Goal: Complete application form

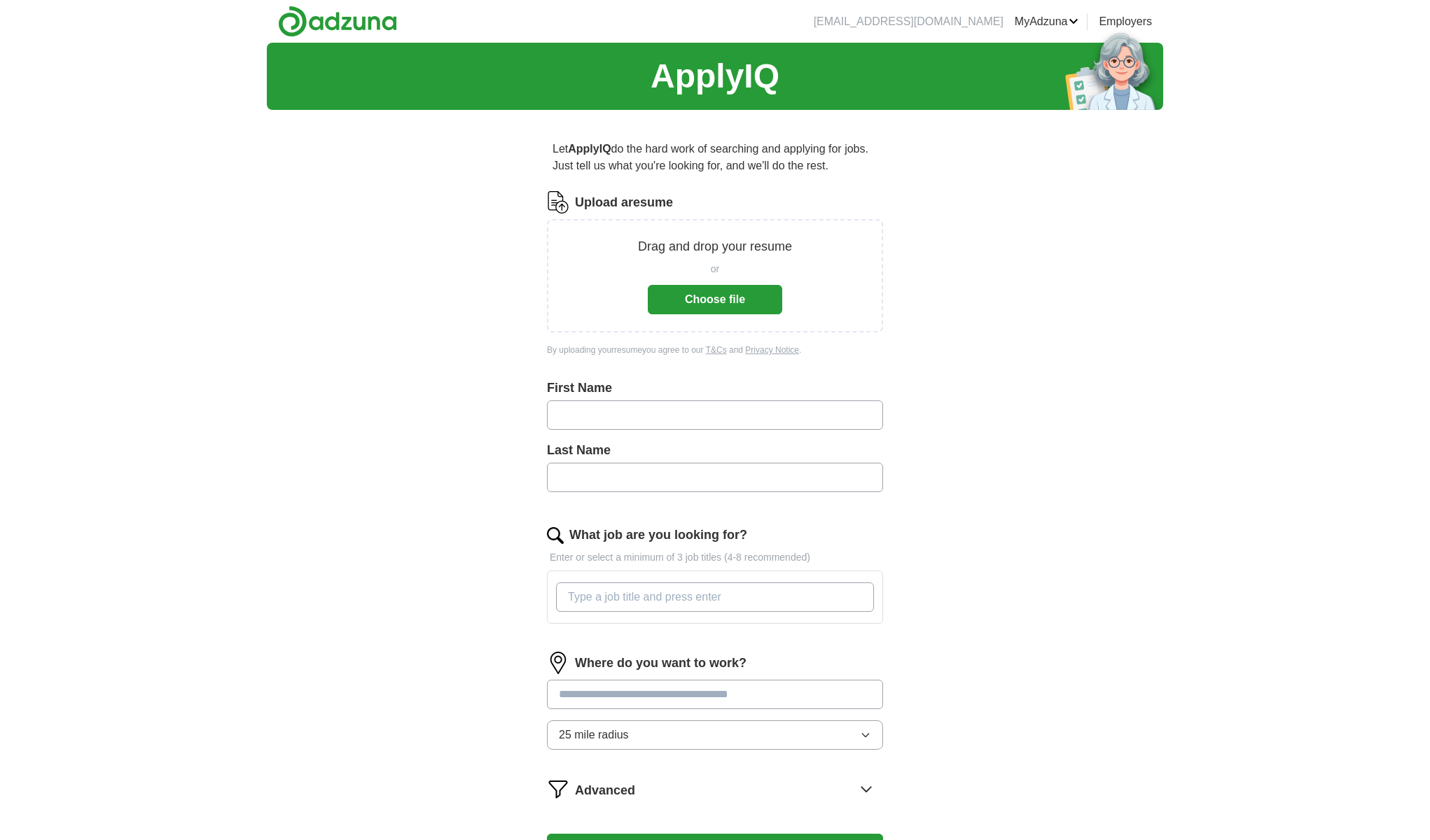
click at [732, 294] on button "Choose file" at bounding box center [715, 300] width 134 height 29
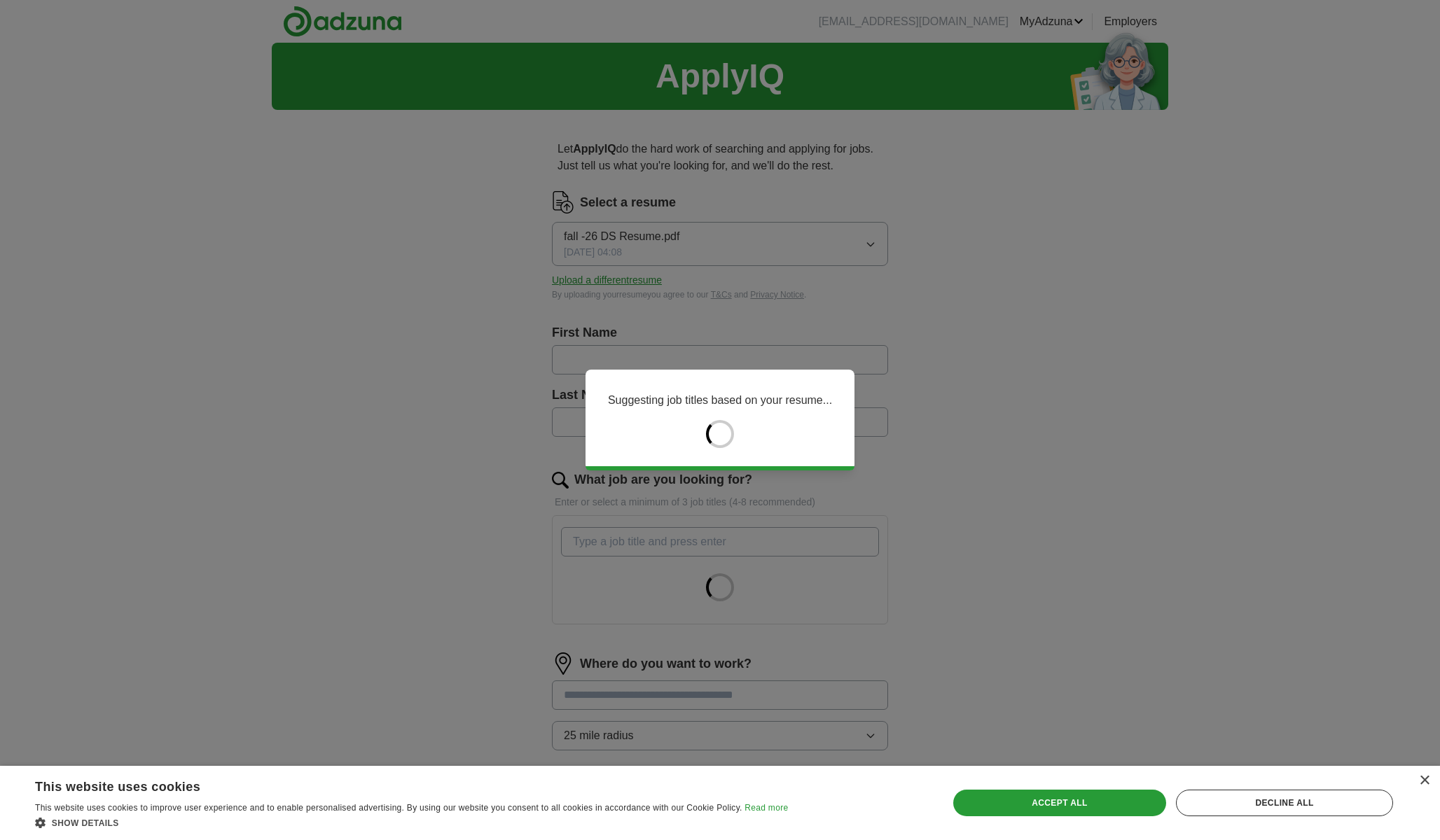
type input "******"
type input "*******"
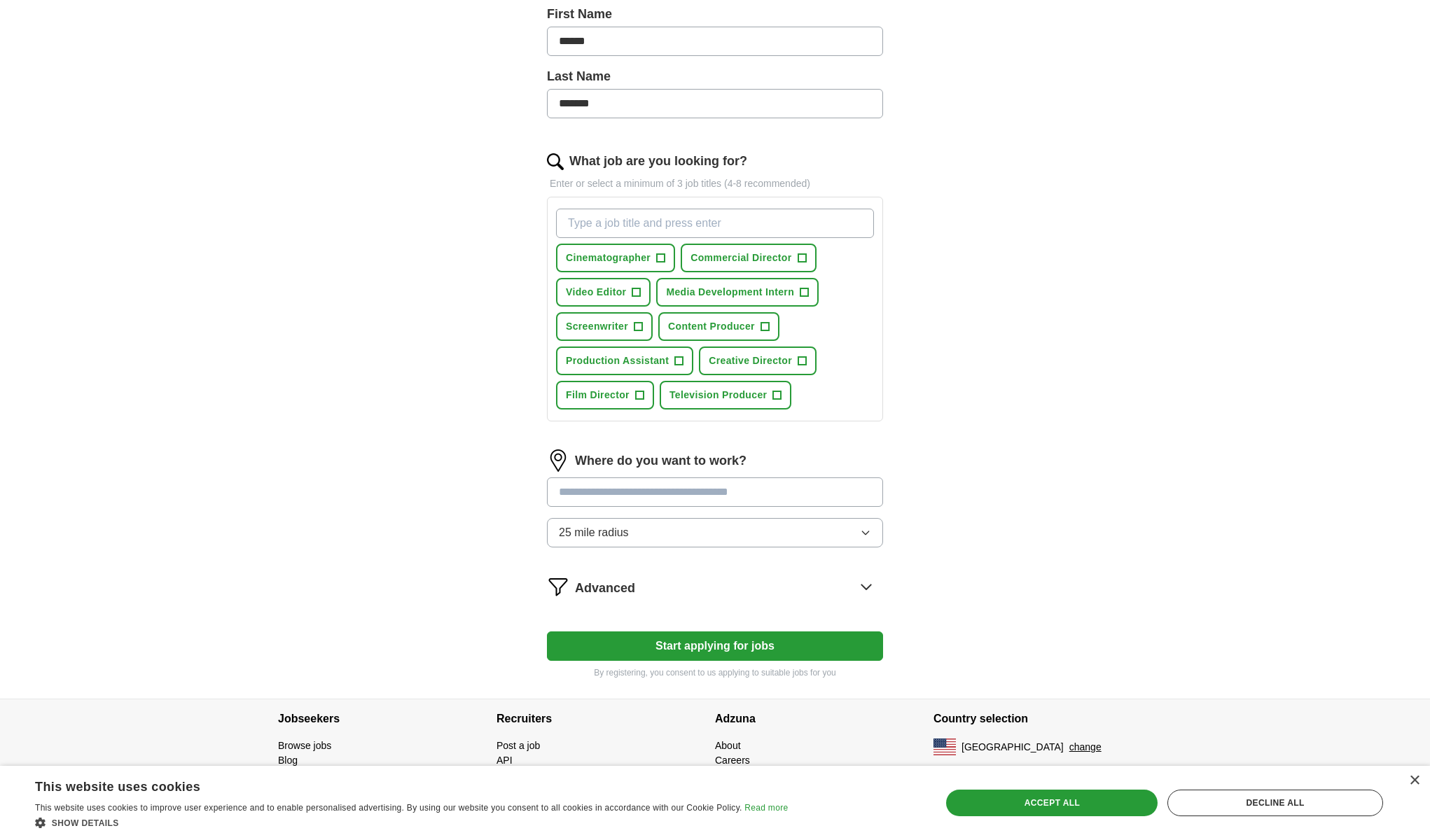
scroll to position [318, 0]
click at [659, 259] on span "+" at bounding box center [661, 259] width 8 height 11
click at [806, 260] on span "+" at bounding box center [801, 259] width 8 height 11
click at [642, 290] on button "Video Editor +" at bounding box center [603, 292] width 95 height 29
click at [635, 327] on span "+" at bounding box center [638, 327] width 8 height 11
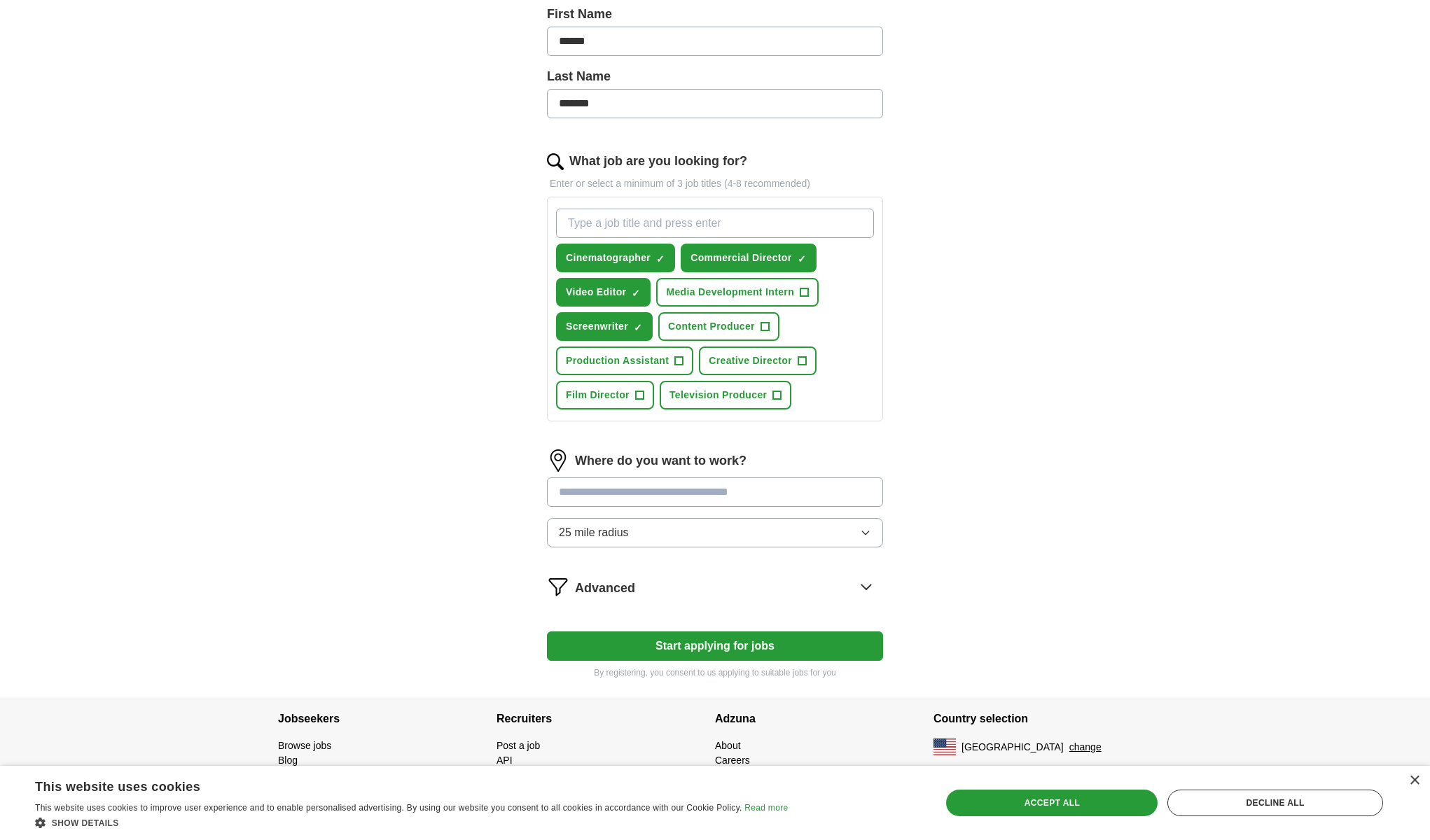
click at [759, 331] on button "Content Producer +" at bounding box center [719, 326] width 121 height 29
click at [665, 361] on span "Production Assistant" at bounding box center [617, 361] width 103 height 15
click at [782, 365] on span "Creative Director" at bounding box center [750, 361] width 84 height 15
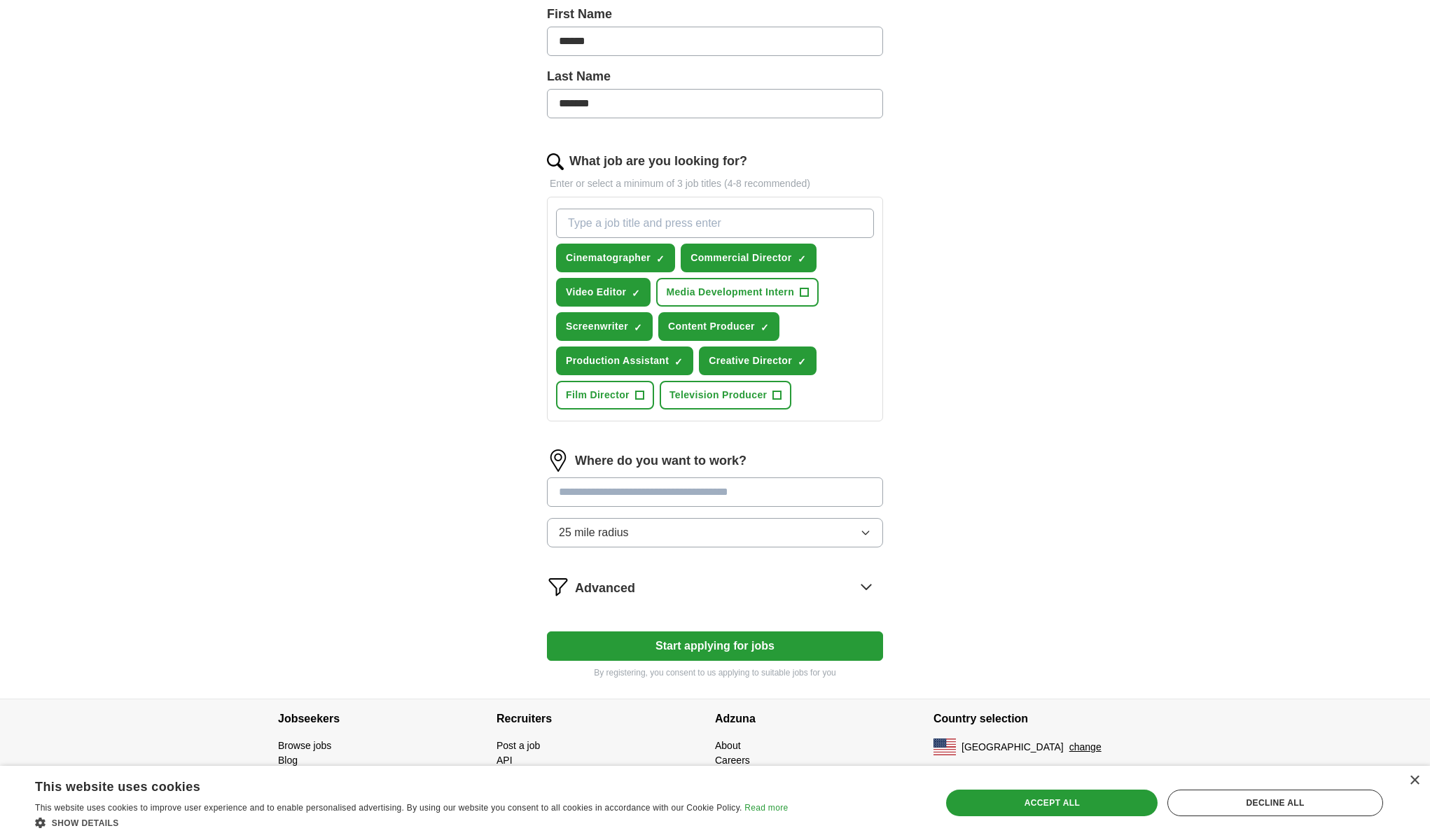
click at [775, 394] on span "+" at bounding box center [777, 396] width 8 height 11
click at [640, 391] on span "+" at bounding box center [639, 396] width 8 height 11
click at [666, 499] on input at bounding box center [714, 492] width 336 height 29
type input "**"
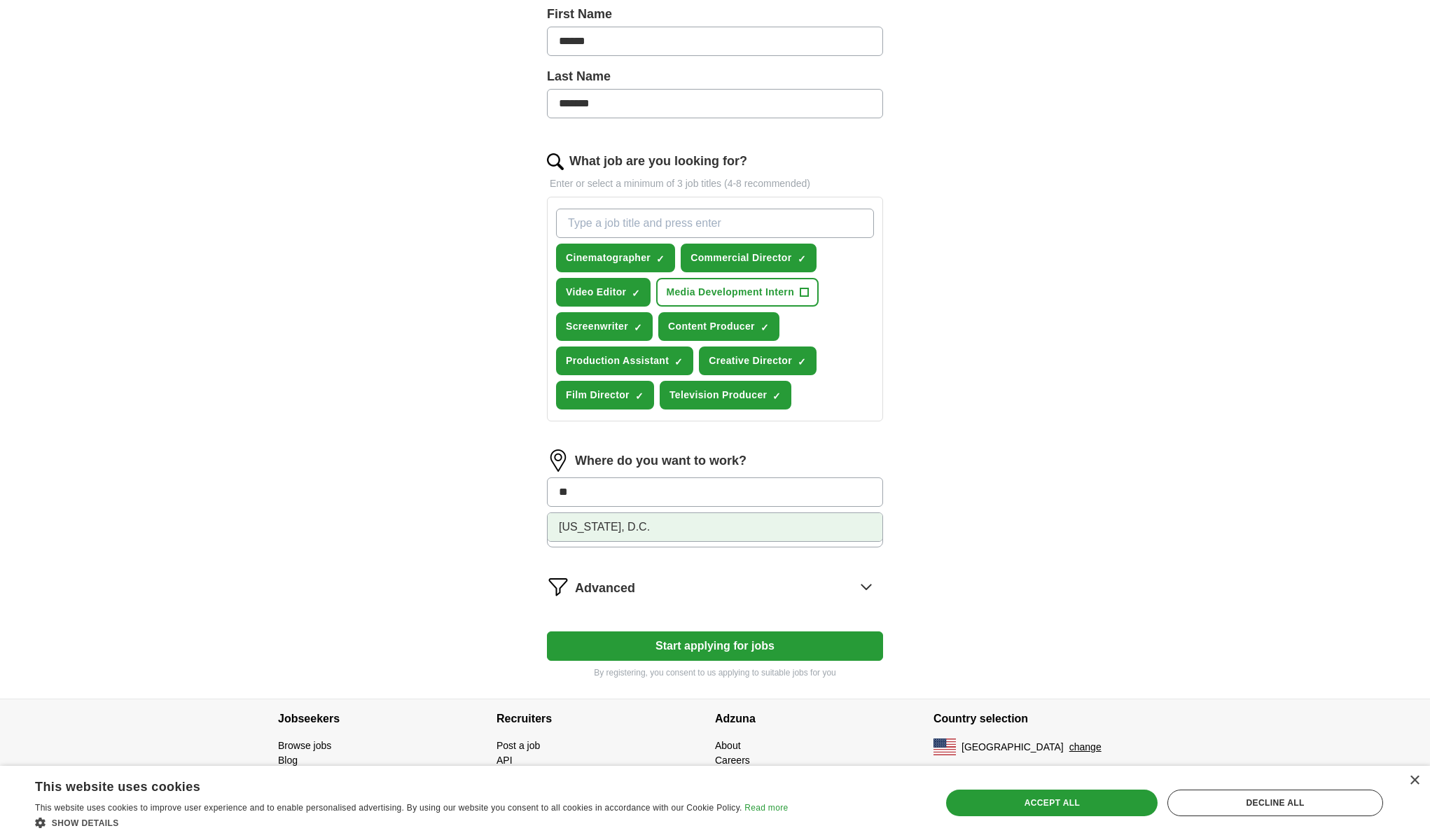
click at [660, 525] on li "[US_STATE], D.C." at bounding box center [715, 527] width 335 height 28
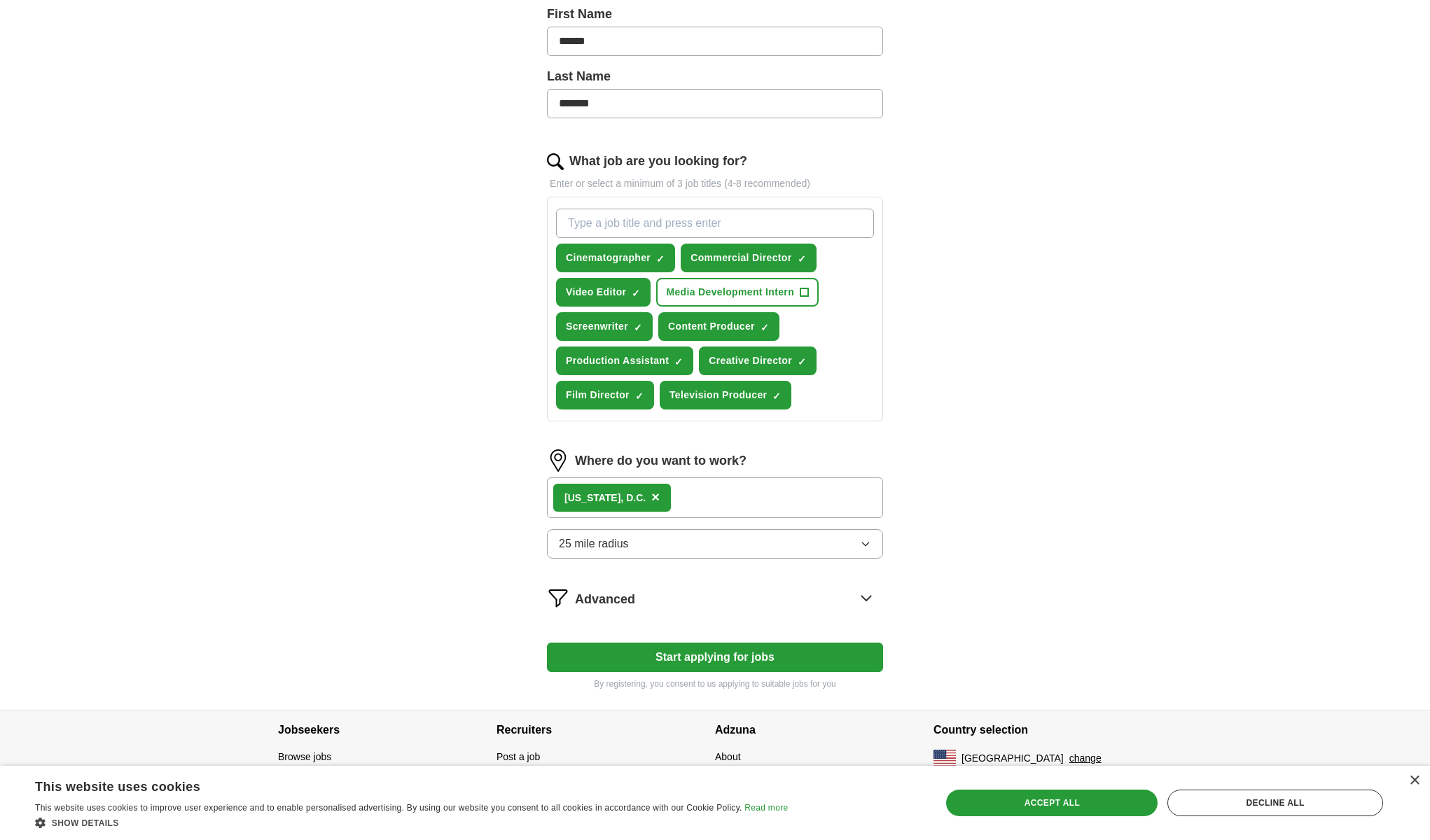
click at [699, 493] on div "[US_STATE], D.C. ×" at bounding box center [714, 498] width 336 height 40
click at [702, 501] on div "[US_STATE], D.C. ×" at bounding box center [714, 498] width 336 height 40
click at [694, 500] on div "[US_STATE], D.C. ×" at bounding box center [714, 498] width 336 height 40
click at [697, 503] on div "[US_STATE], D.C. ×" at bounding box center [714, 498] width 336 height 40
click at [701, 544] on button "25 mile radius" at bounding box center [714, 544] width 336 height 29
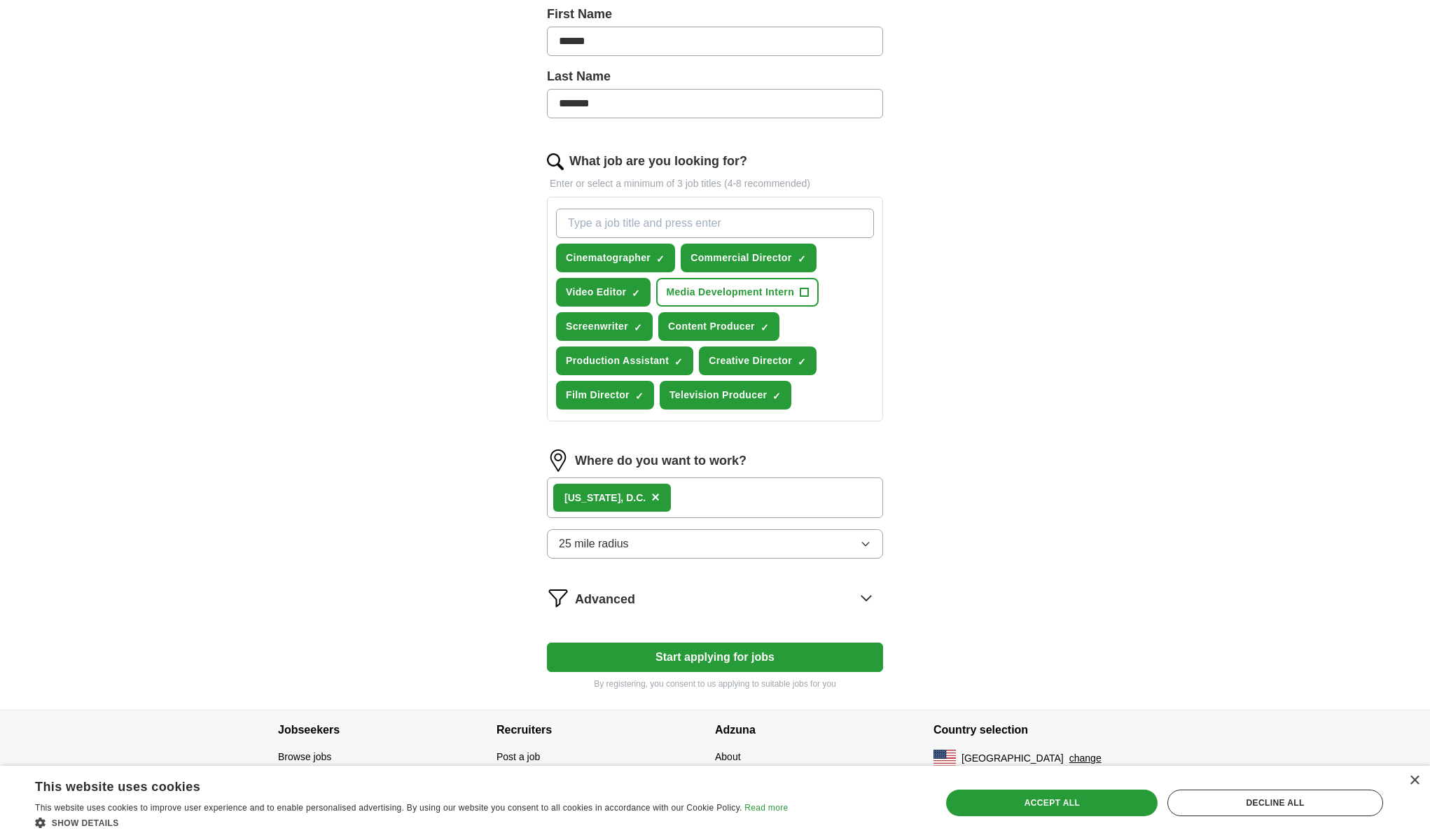
click at [1017, 501] on div "ApplyIQ Let ApplyIQ do the hard work of searching and applying for jobs. Just t…" at bounding box center [715, 217] width 896 height 986
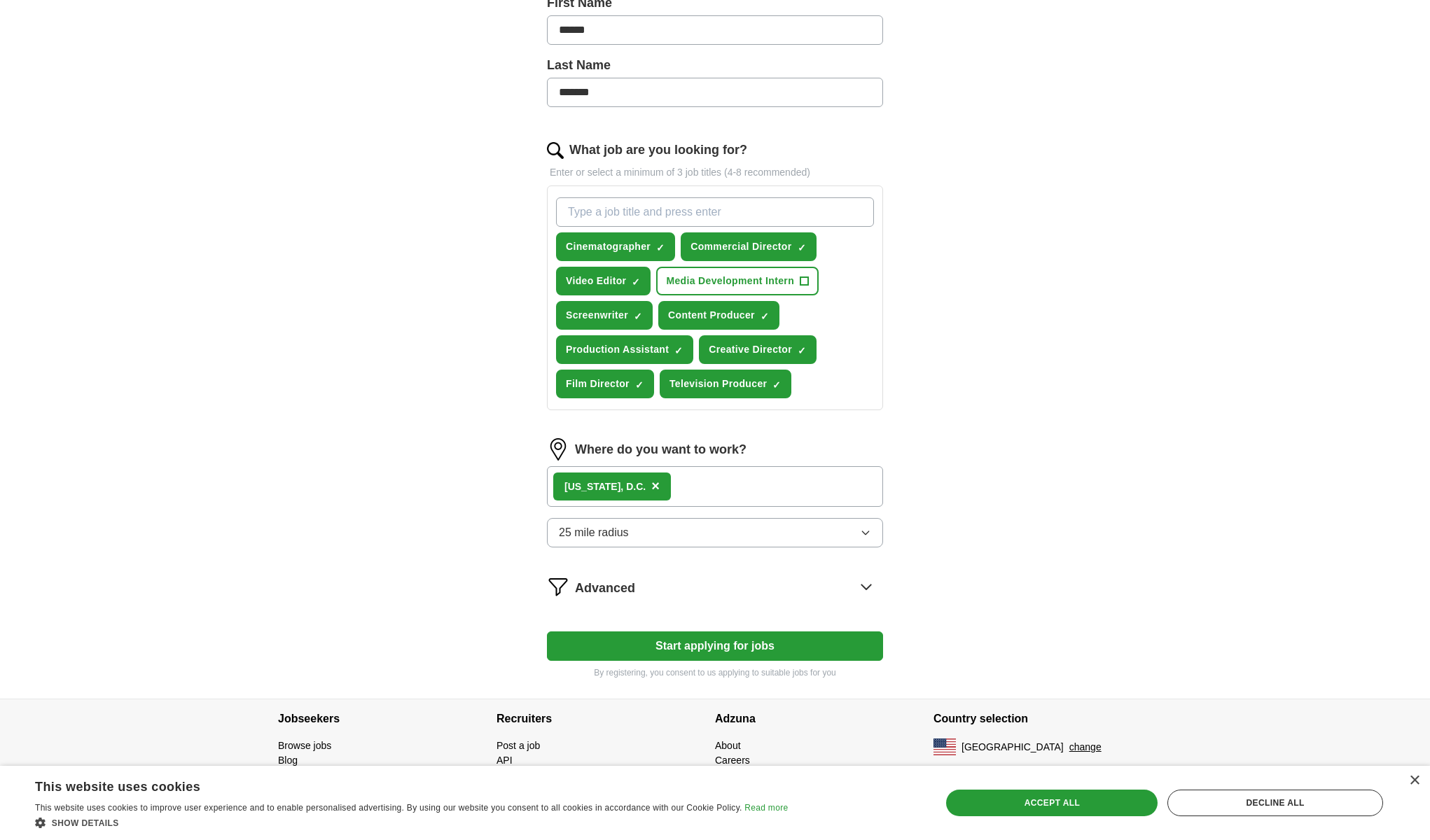
scroll to position [329, 0]
click at [754, 488] on div "[US_STATE], D.C. ×" at bounding box center [714, 487] width 336 height 40
click at [719, 478] on div "[US_STATE], D.C. ×" at bounding box center [714, 487] width 336 height 40
click at [680, 654] on button "Start applying for jobs" at bounding box center [714, 646] width 336 height 29
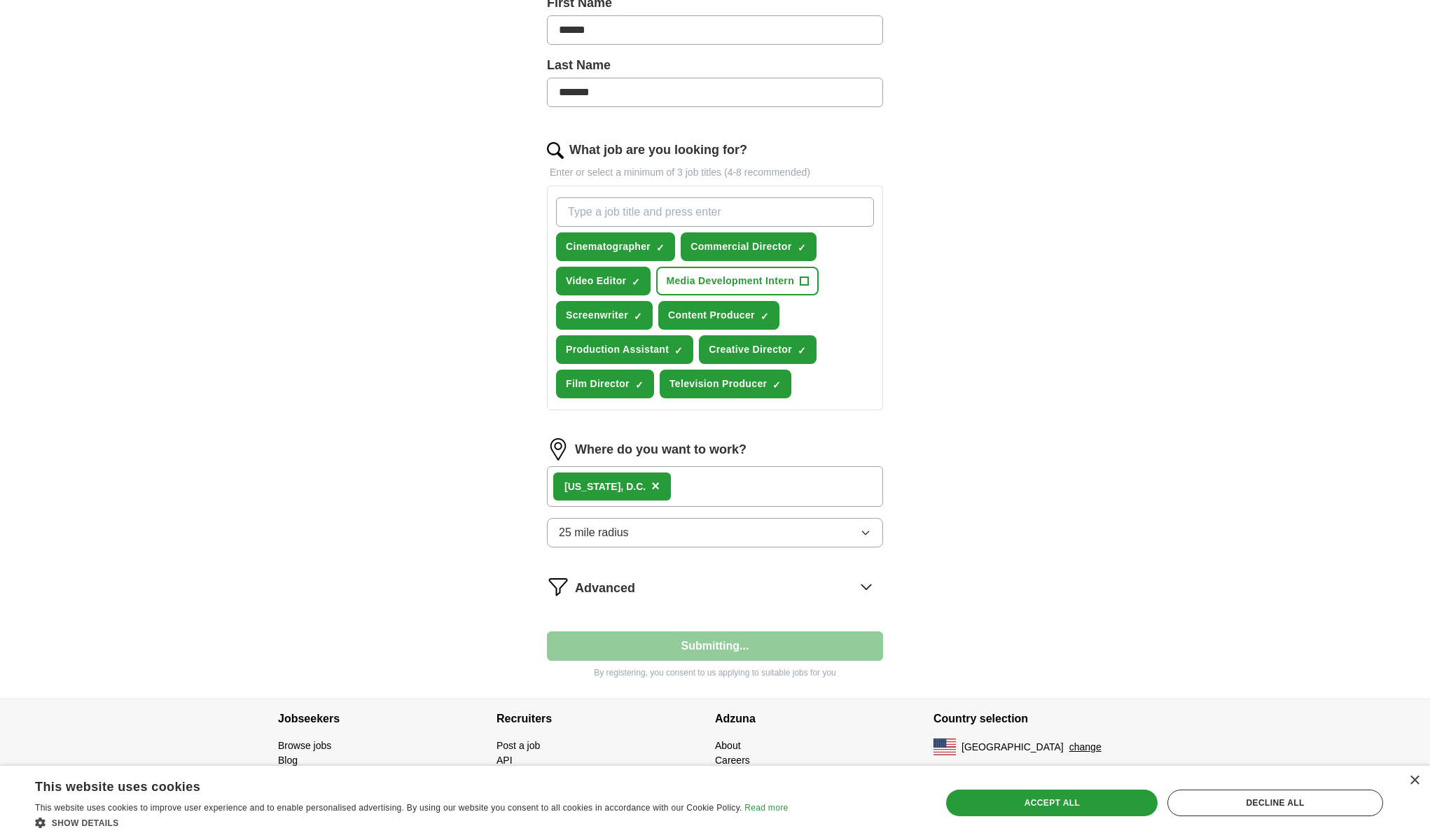
select select "**"
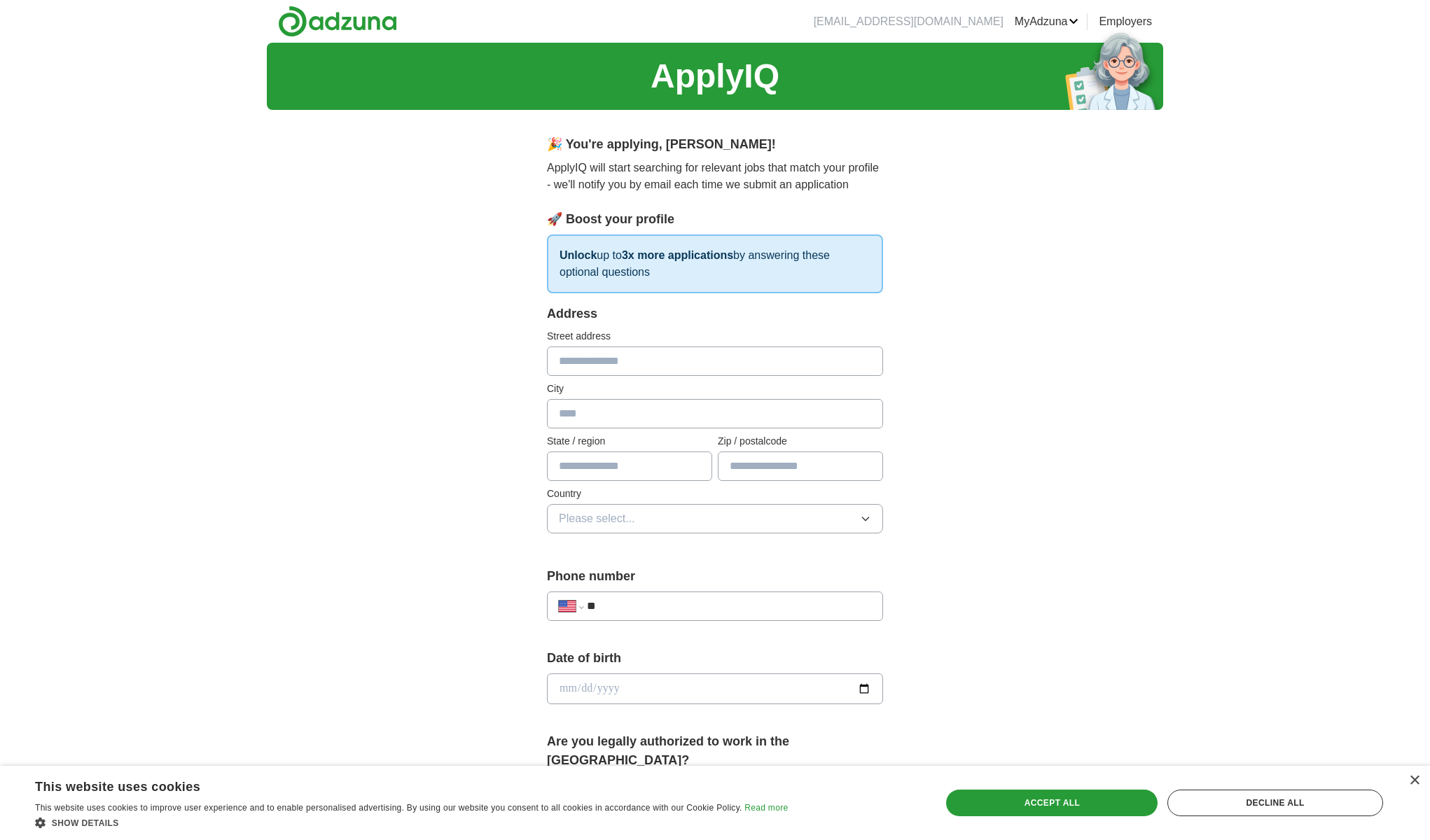
scroll to position [0, 0]
type input "**********"
type input "**"
type input "*****"
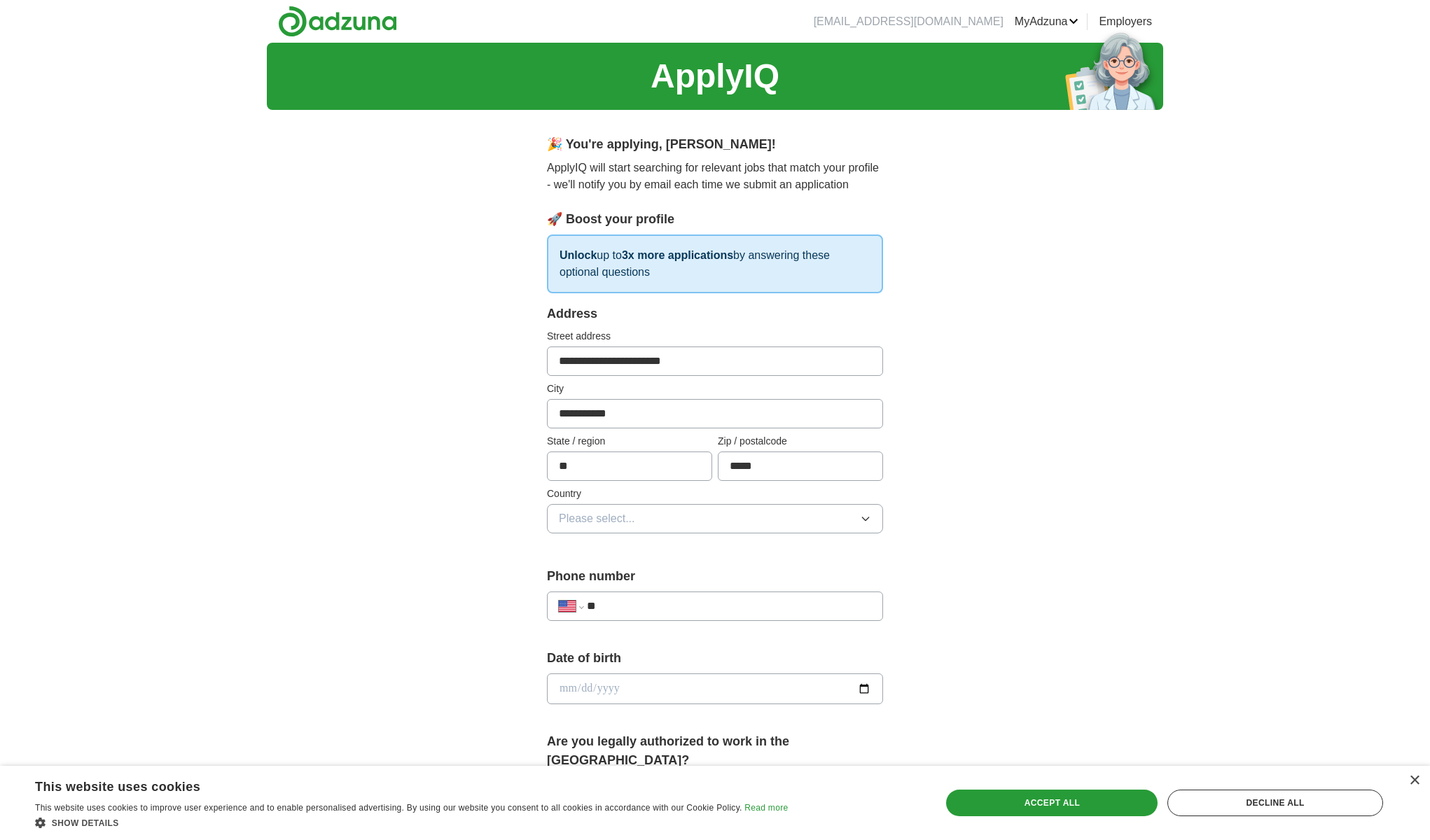
click at [604, 528] on button "Please select..." at bounding box center [714, 519] width 336 height 29
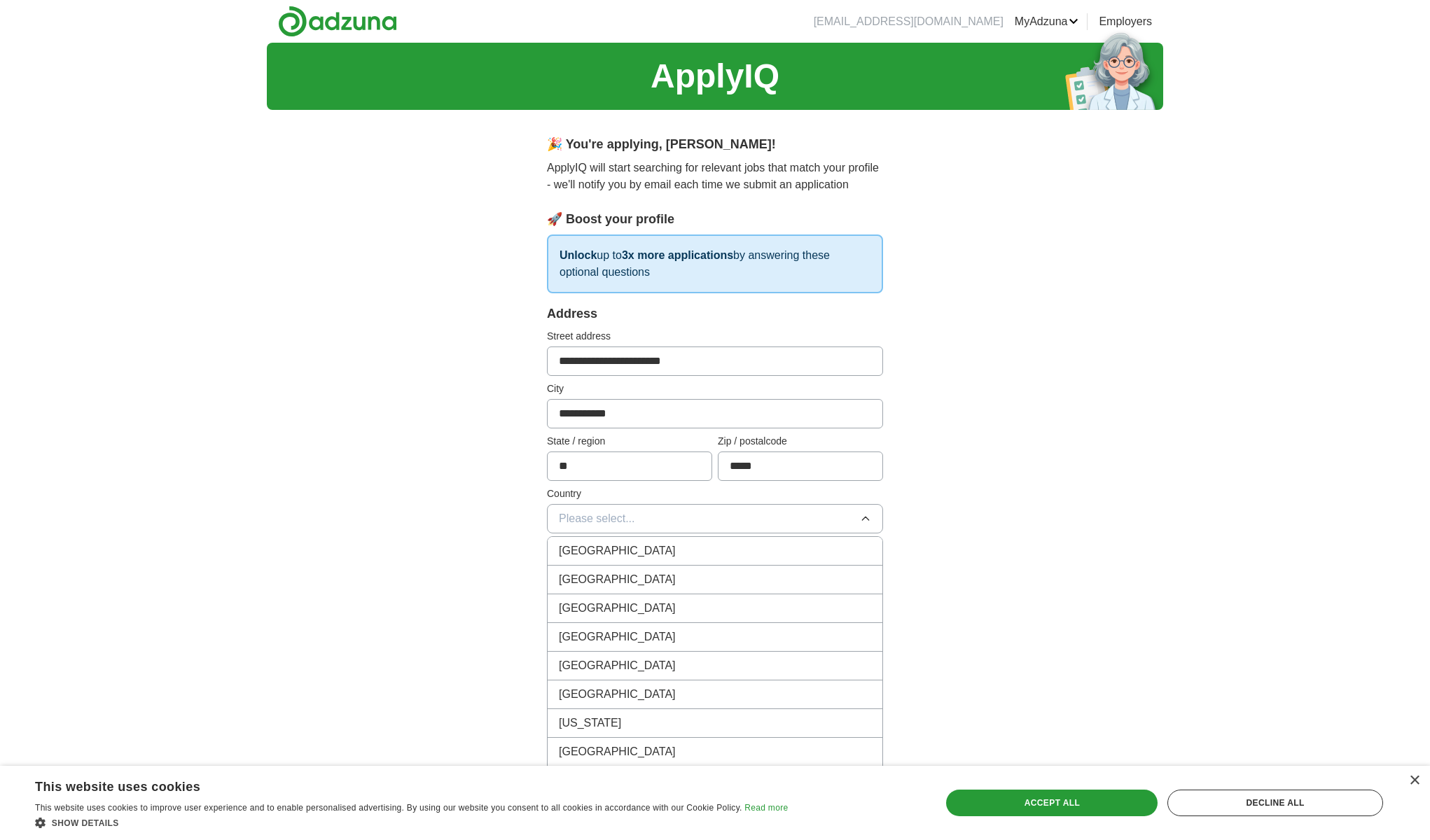
click at [605, 581] on span "[GEOGRAPHIC_DATA]" at bounding box center [617, 580] width 117 height 17
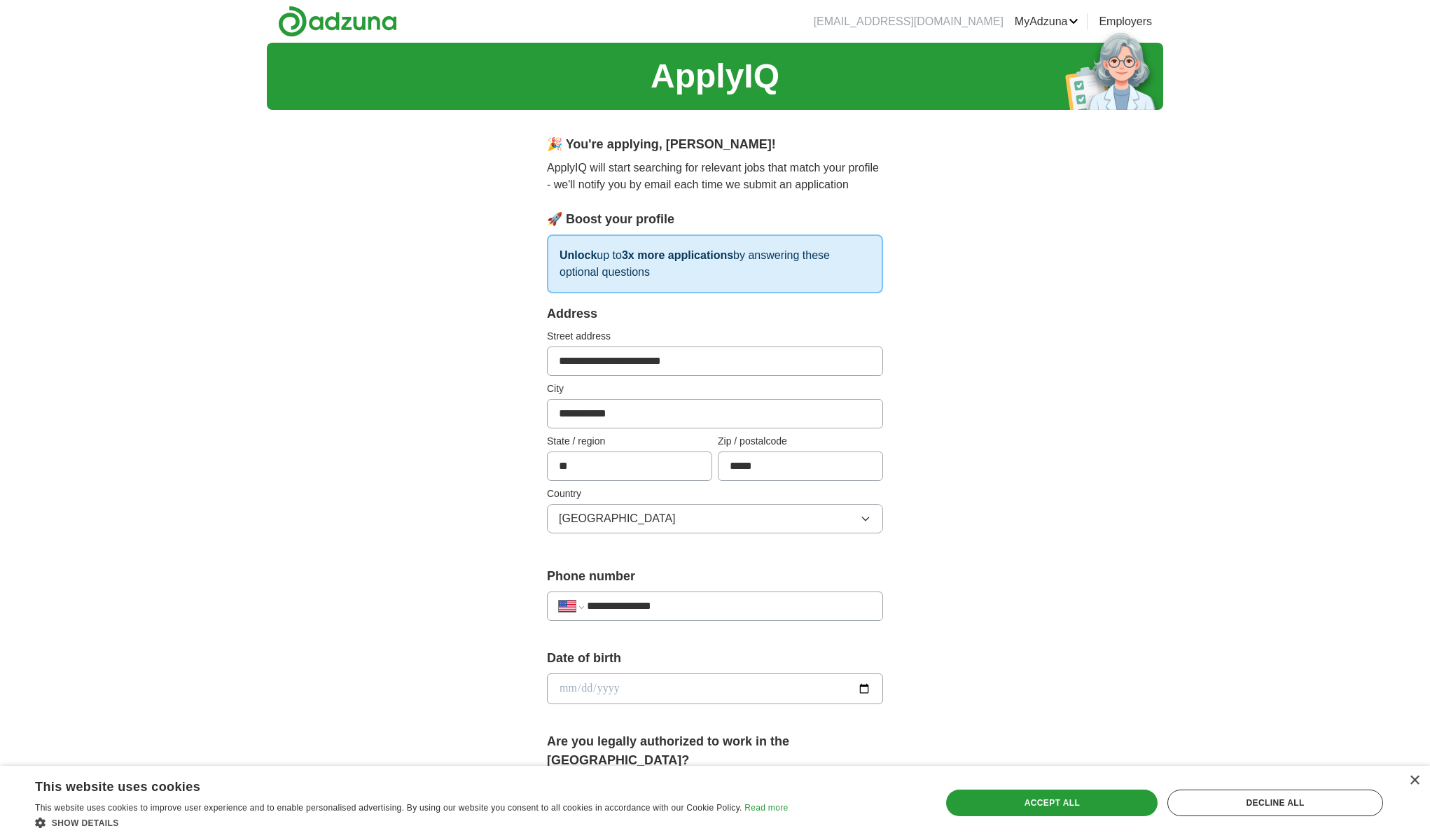
type input "**********"
click at [602, 682] on input "date" at bounding box center [714, 688] width 336 height 30
click at [561, 692] on input "date" at bounding box center [714, 688] width 336 height 30
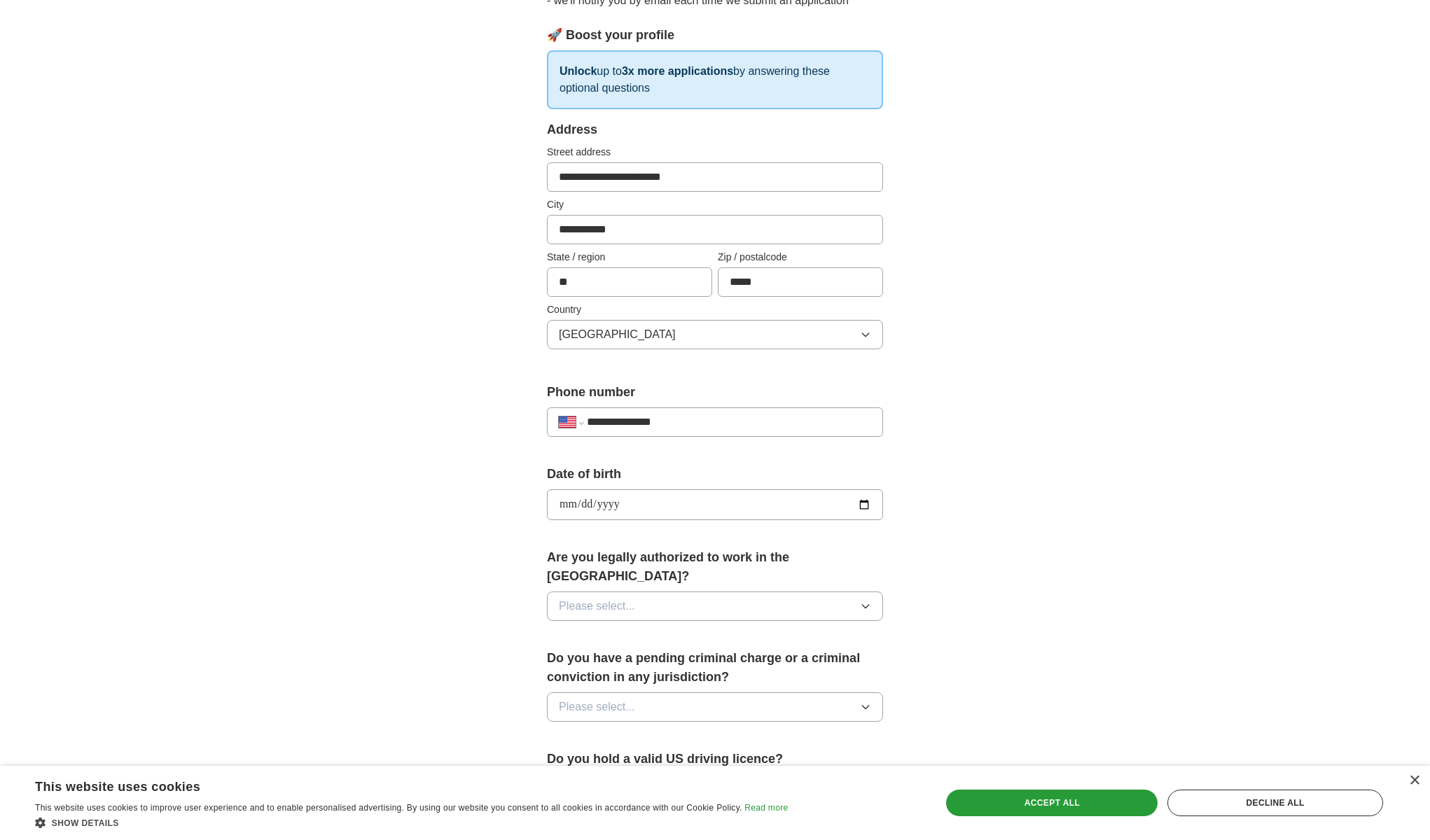
scroll to position [180, 0]
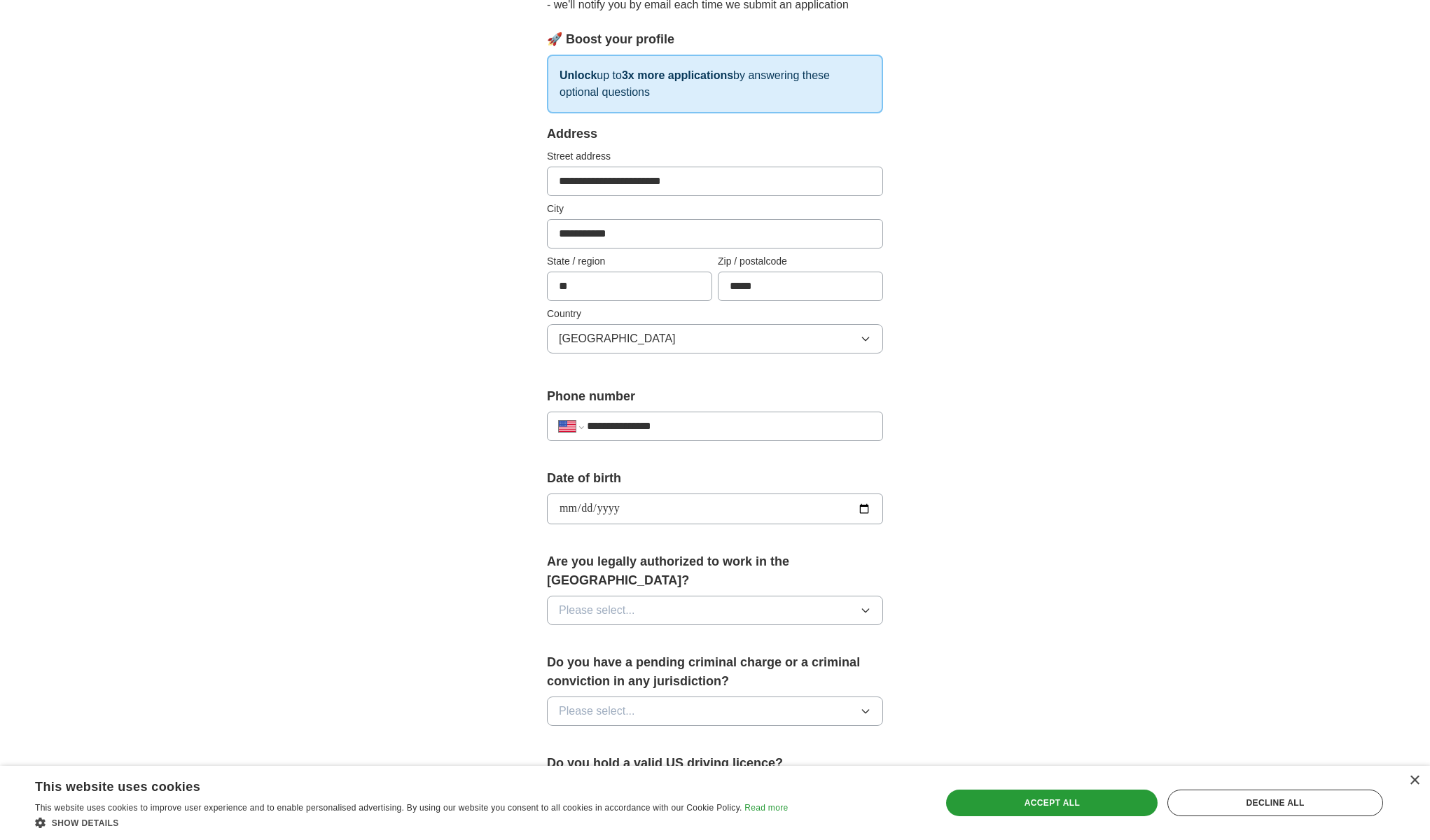
type input "**********"
click at [680, 596] on button "Please select..." at bounding box center [714, 611] width 336 height 29
click at [638, 634] on div "Yes" at bounding box center [714, 642] width 312 height 17
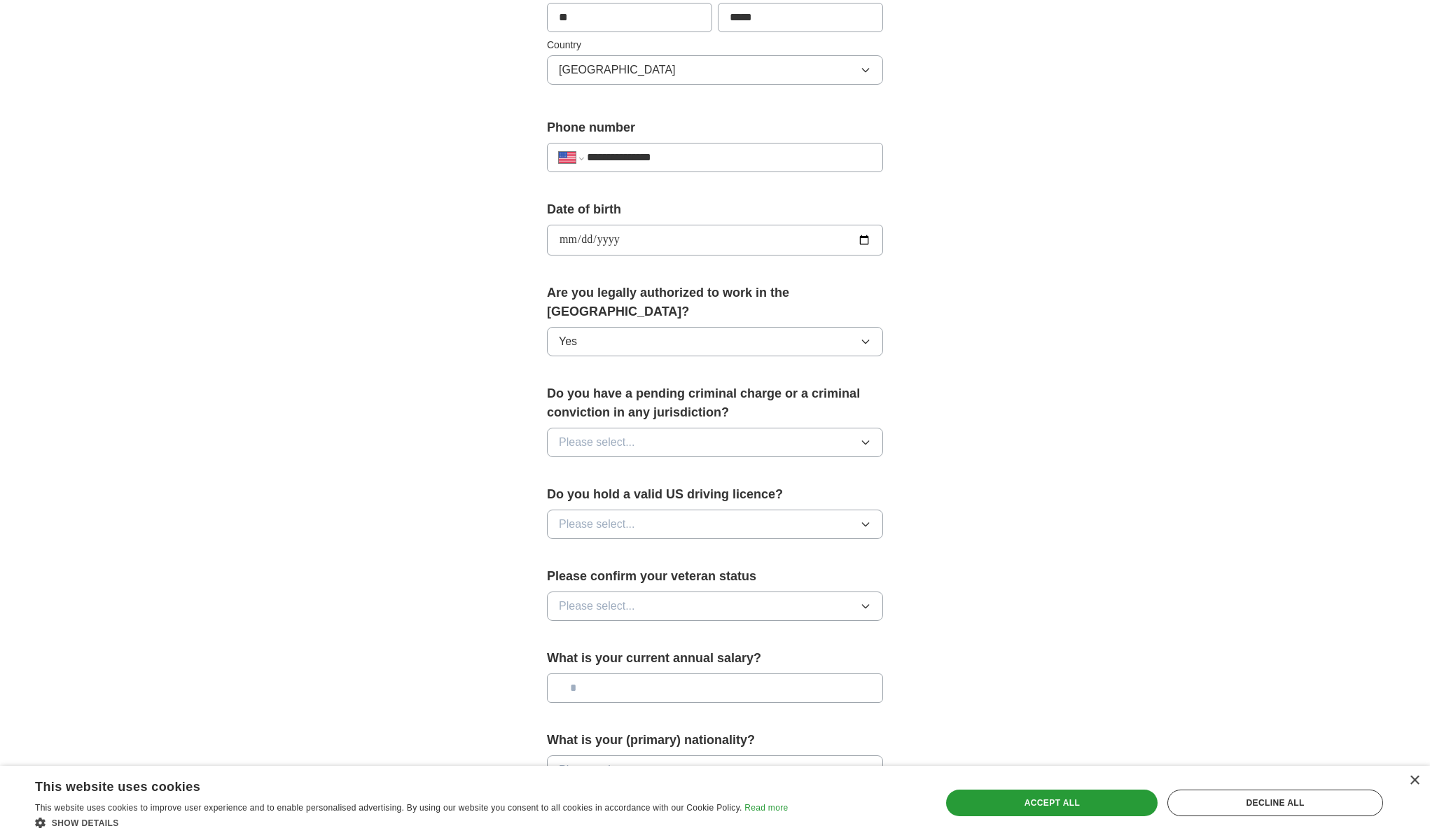
scroll to position [452, 0]
click at [649, 425] on button "Please select..." at bounding box center [714, 440] width 336 height 29
click at [611, 492] on li "No" at bounding box center [715, 501] width 335 height 29
click at [604, 513] on span "Please select..." at bounding box center [596, 522] width 76 height 17
click at [587, 548] on li "Yes" at bounding box center [715, 554] width 335 height 29
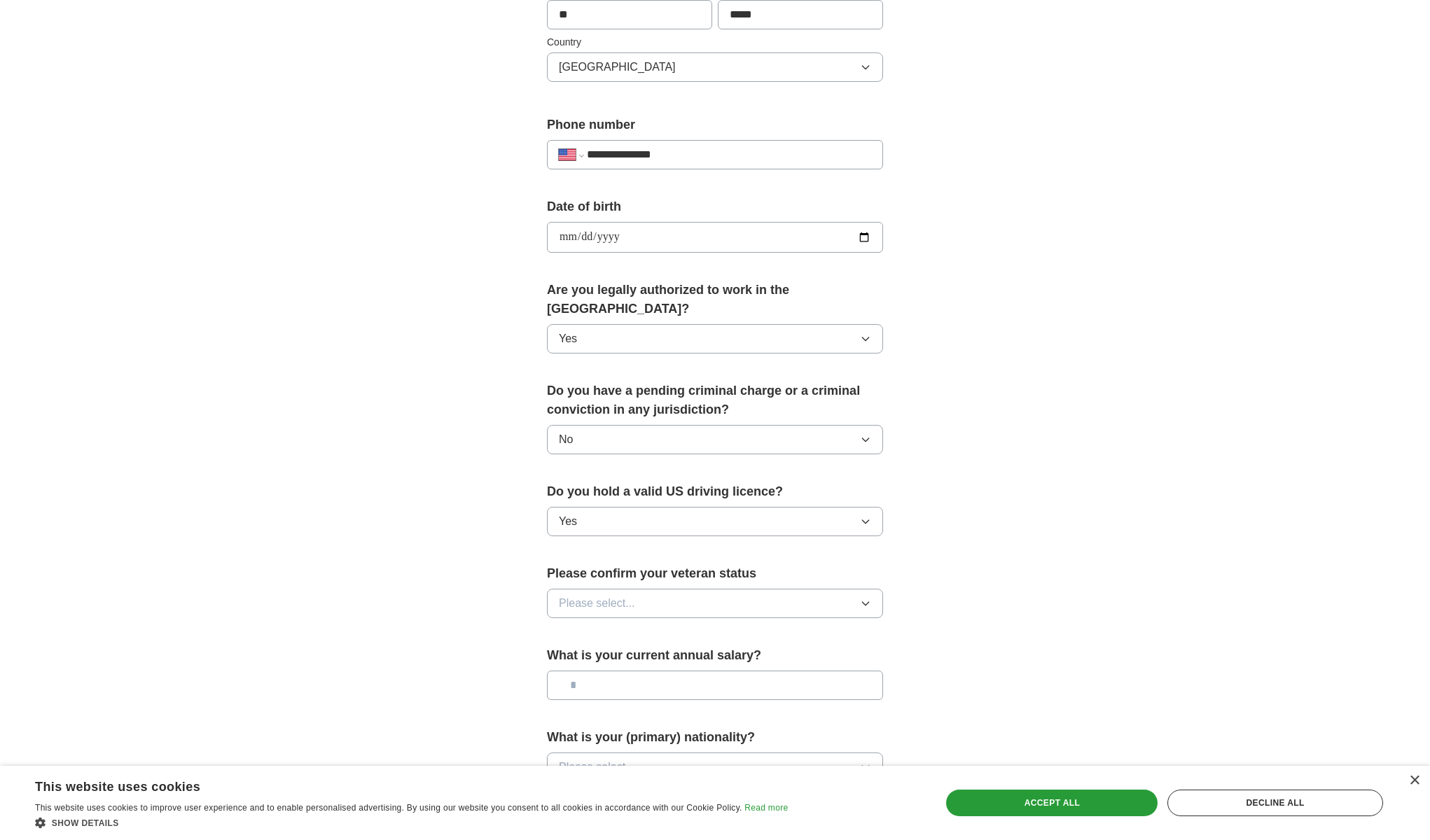
click at [578, 595] on span "Please select..." at bounding box center [596, 604] width 76 height 17
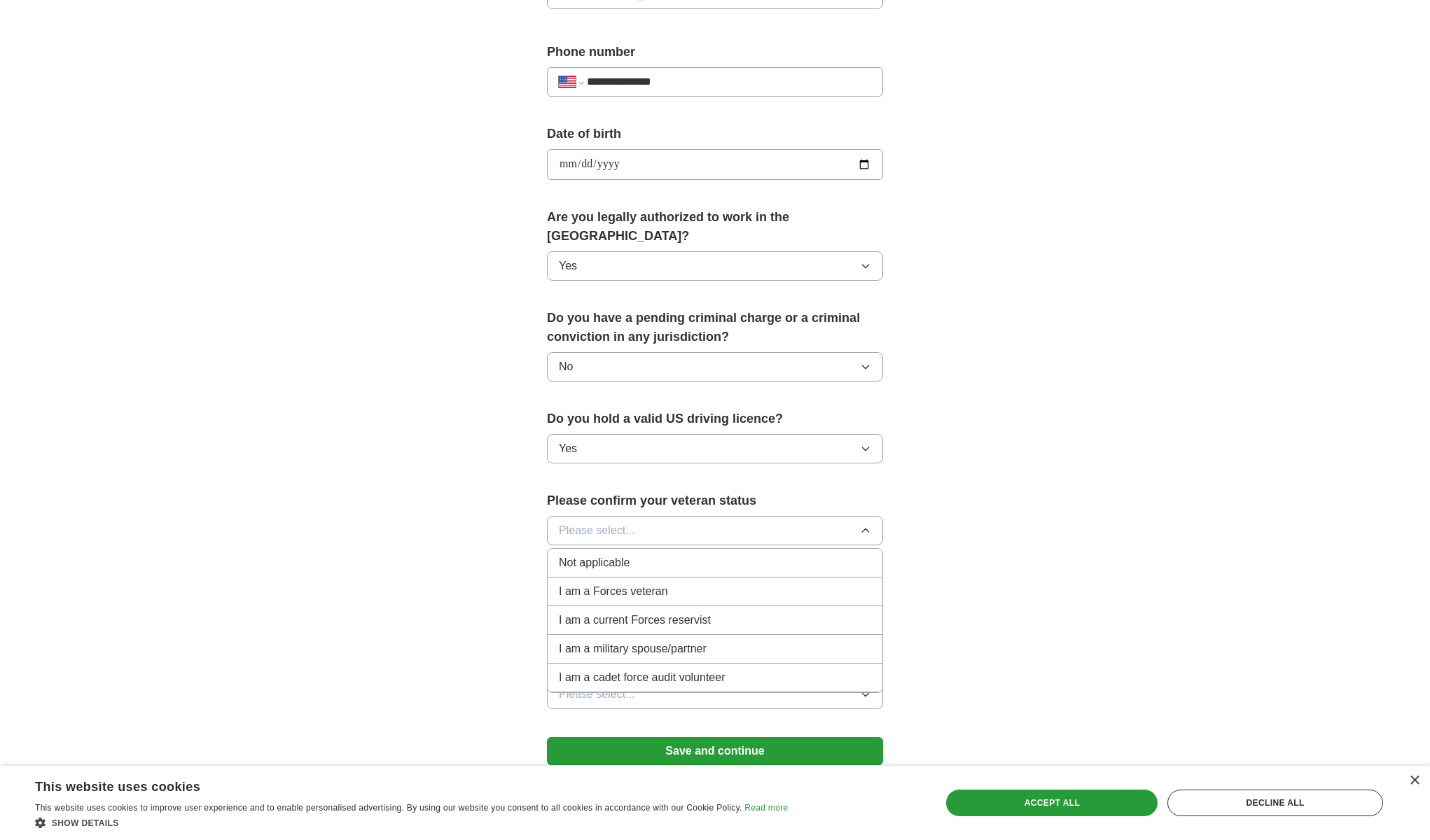
scroll to position [556, 0]
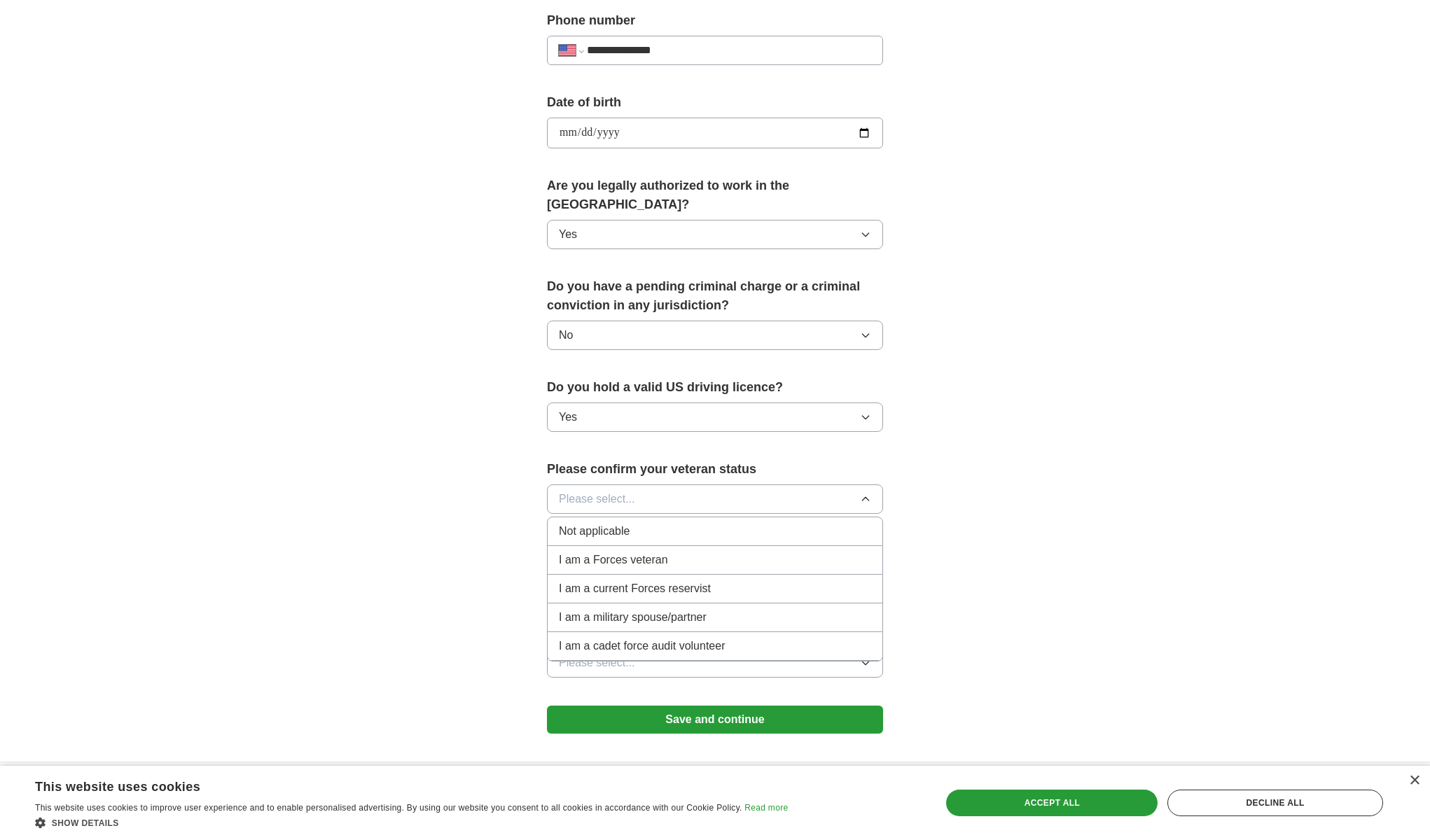
click at [685, 523] on div "Not applicable" at bounding box center [714, 531] width 312 height 17
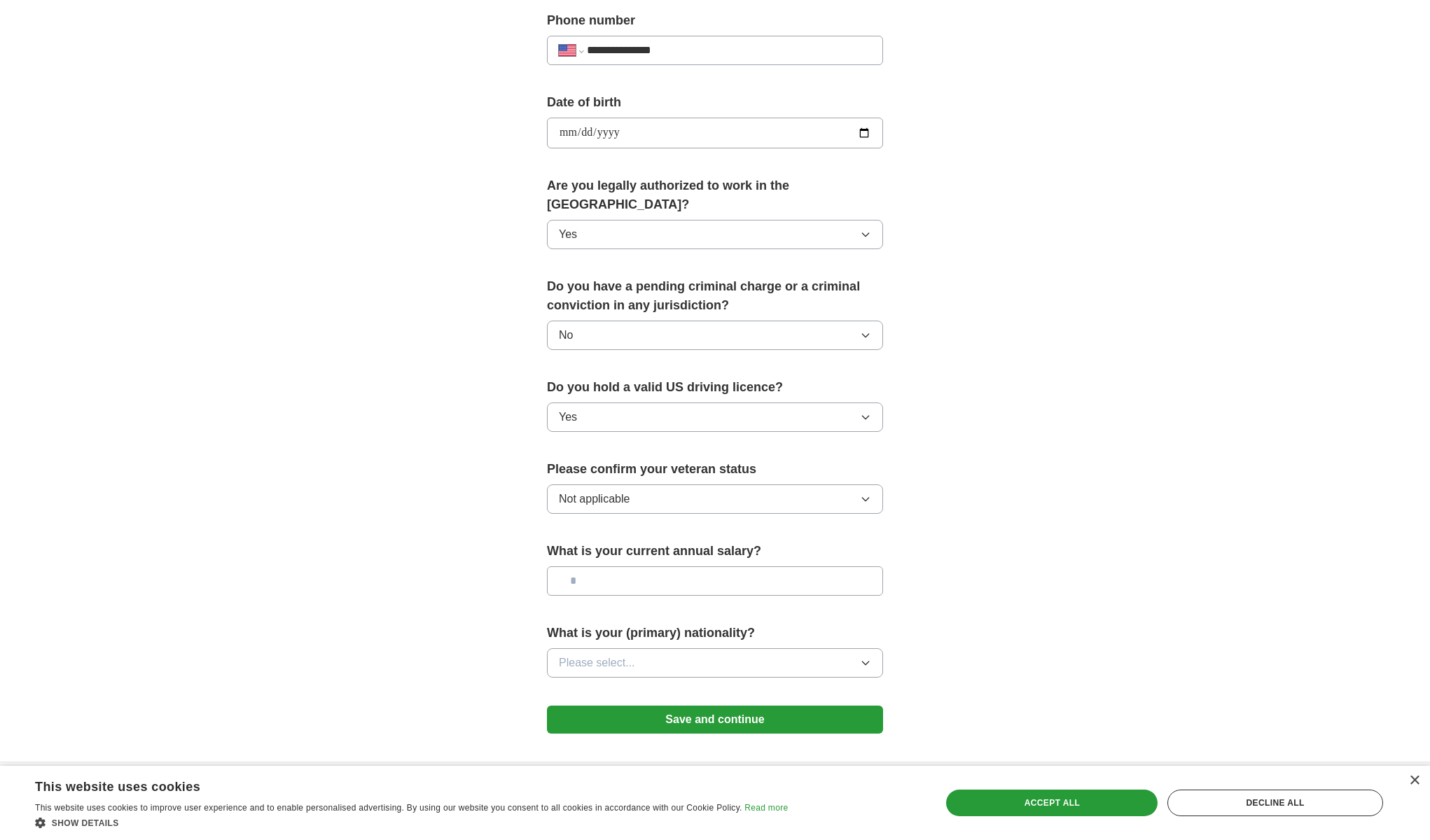
click at [648, 579] on div "What is your current annual salary?" at bounding box center [714, 574] width 336 height 65
click at [648, 569] on input "text" at bounding box center [714, 581] width 336 height 29
type input "*******"
click at [684, 650] on button "Please select..." at bounding box center [714, 663] width 336 height 29
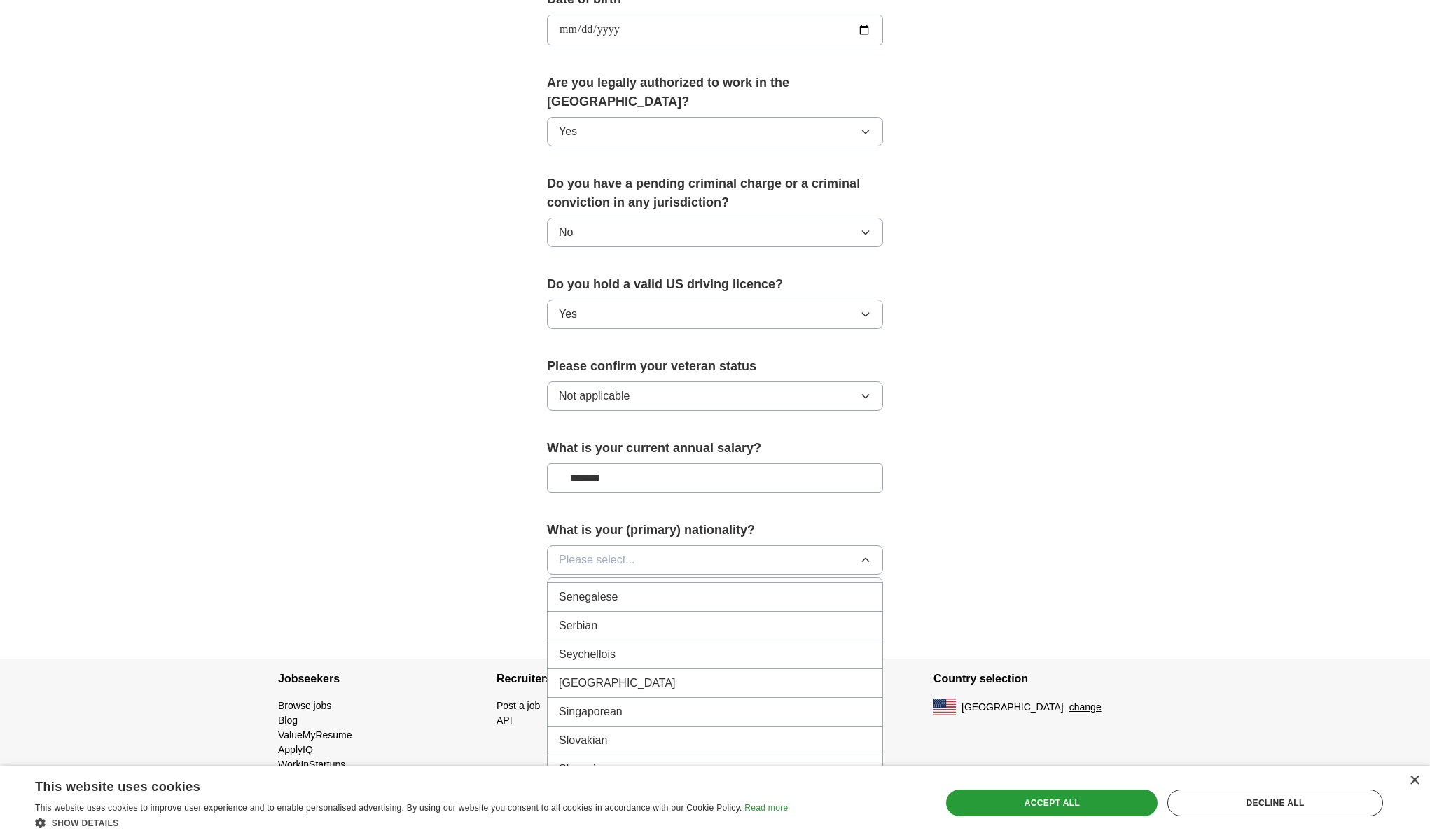
scroll to position [4443, 0]
click at [677, 546] on button "Please select..." at bounding box center [714, 560] width 336 height 29
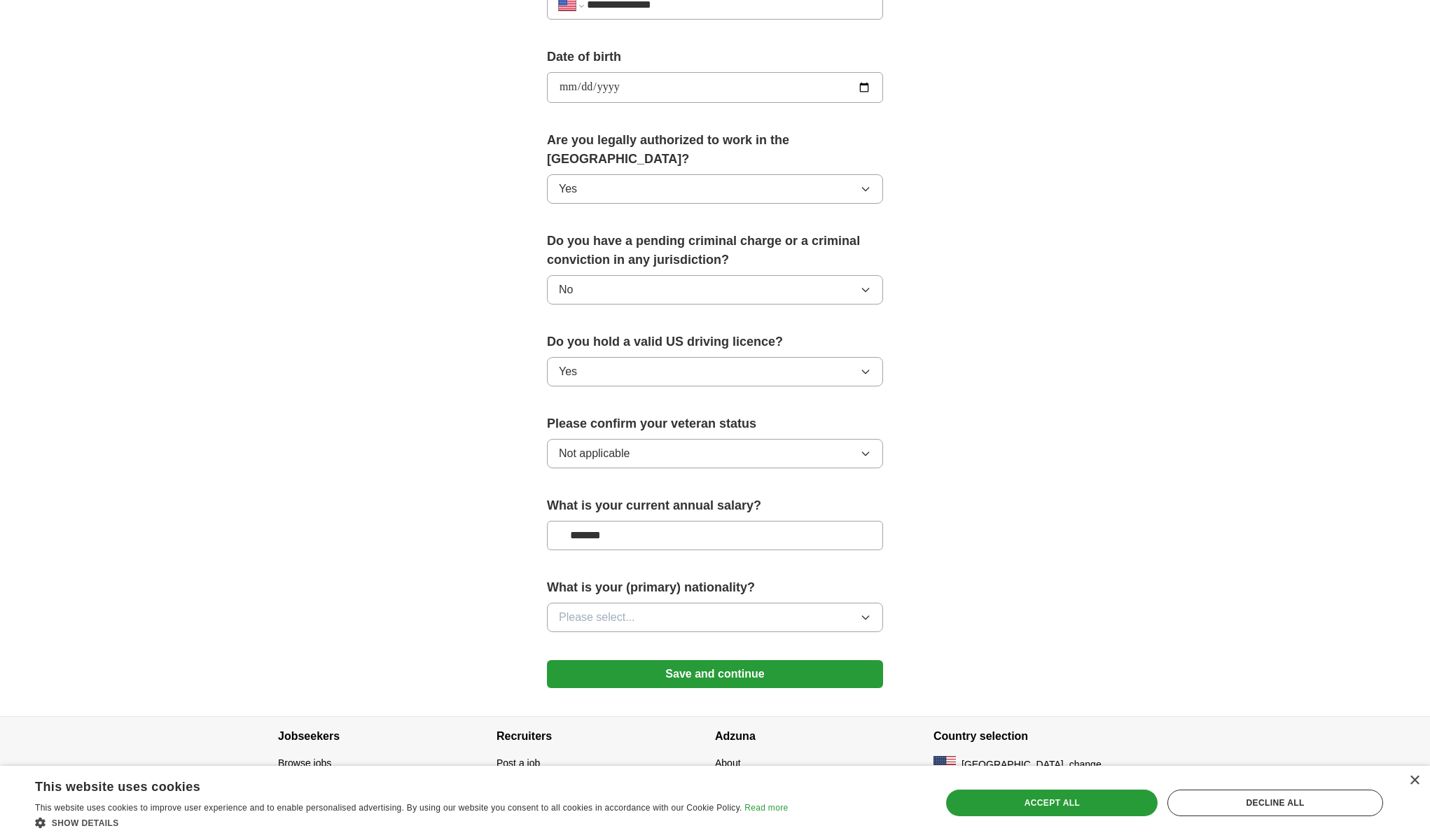
click at [658, 603] on button "Please select..." at bounding box center [714, 617] width 336 height 29
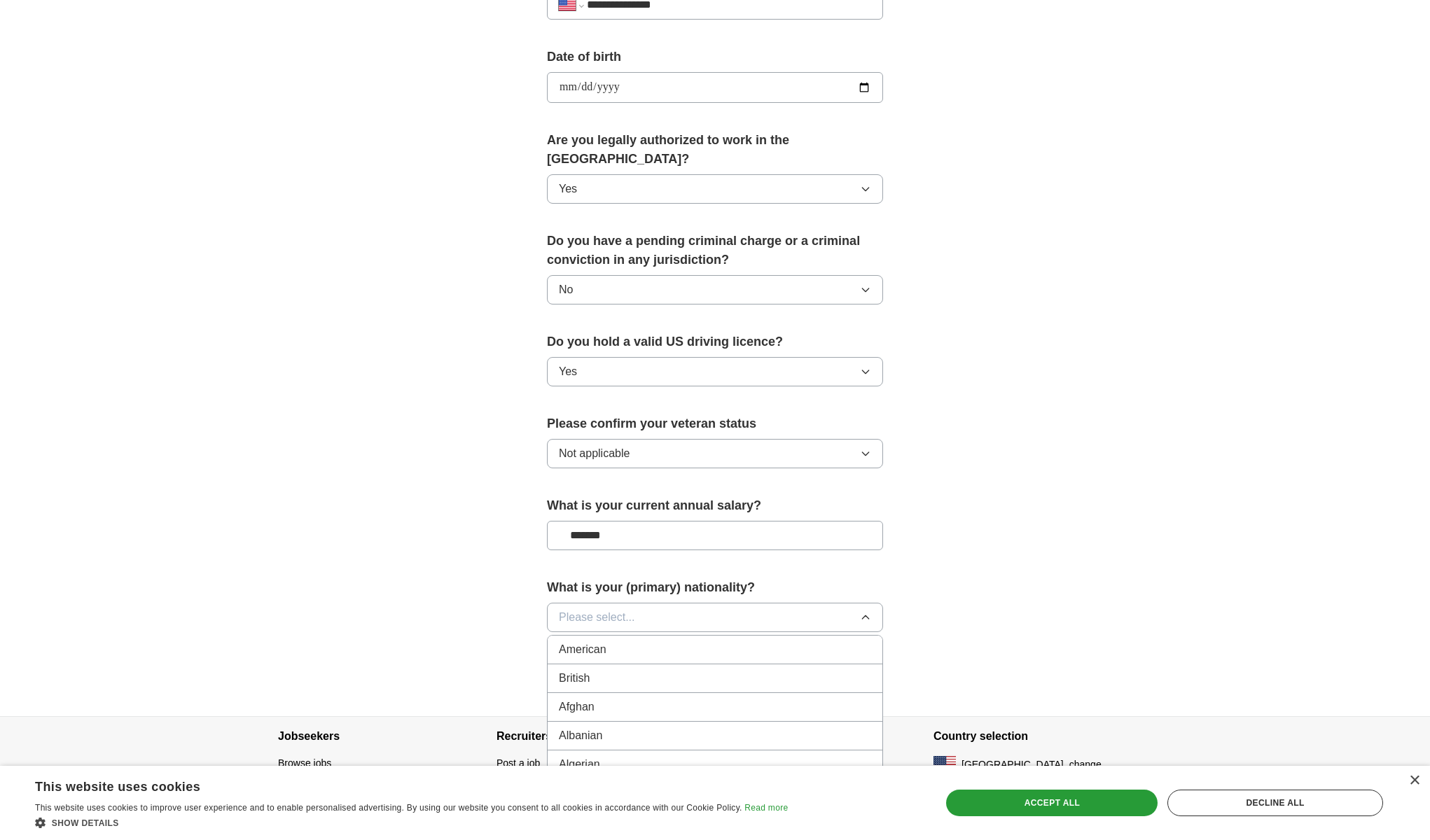
scroll to position [0, 0]
click at [733, 641] on div "American" at bounding box center [714, 650] width 312 height 17
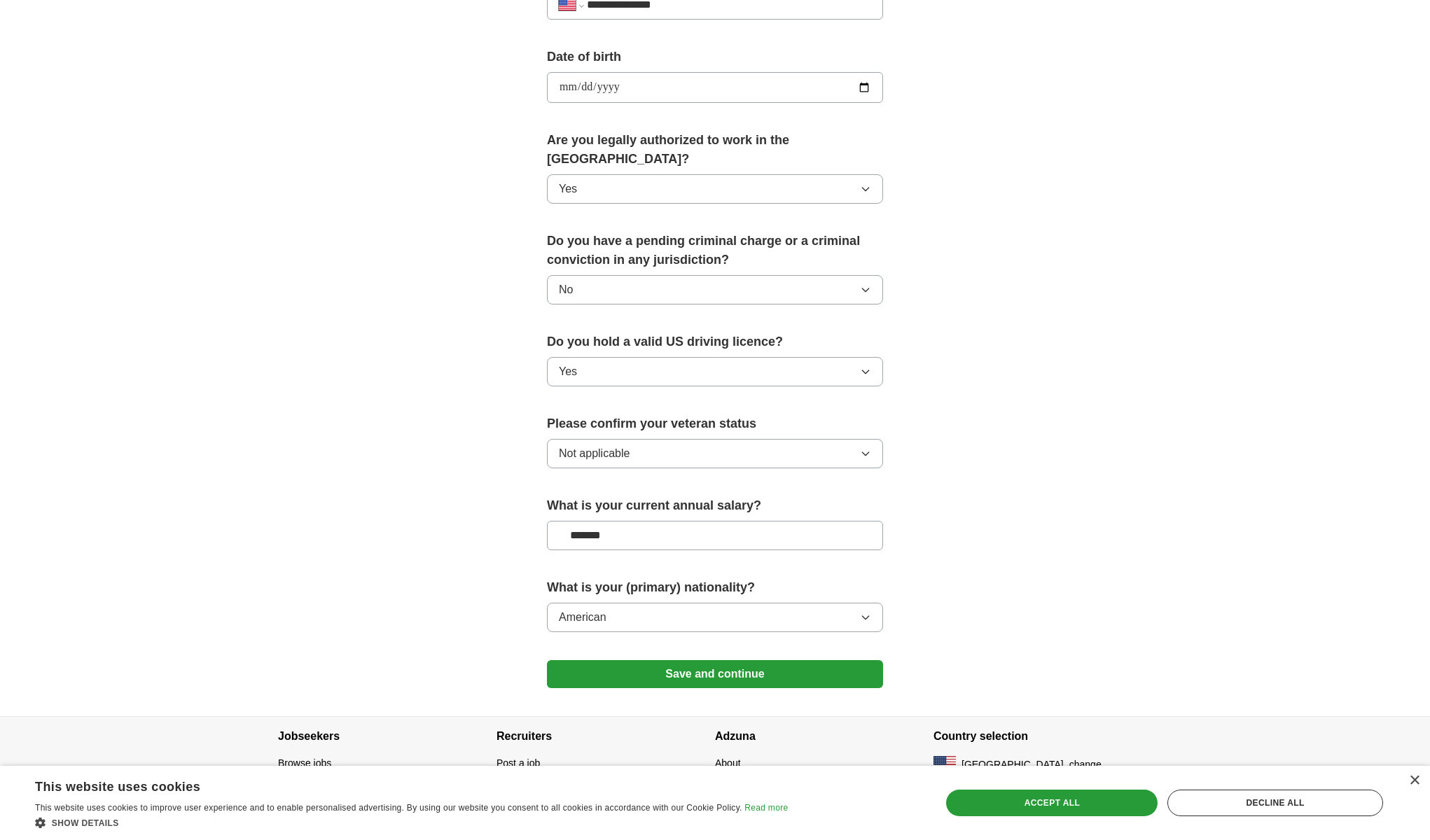
click at [721, 661] on button "Save and continue" at bounding box center [714, 674] width 336 height 28
